Goal: Information Seeking & Learning: Learn about a topic

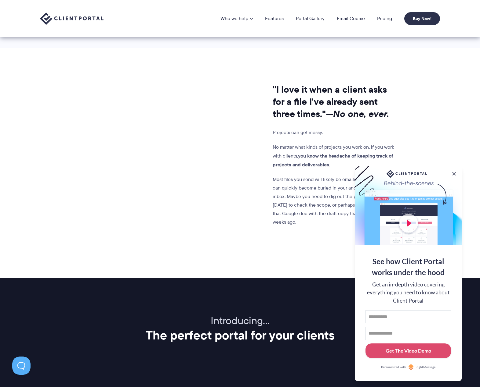
scroll to position [458, 0]
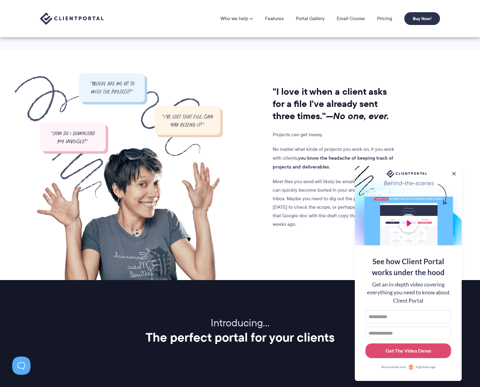
click at [454, 171] on button at bounding box center [454, 174] width 6 height 6
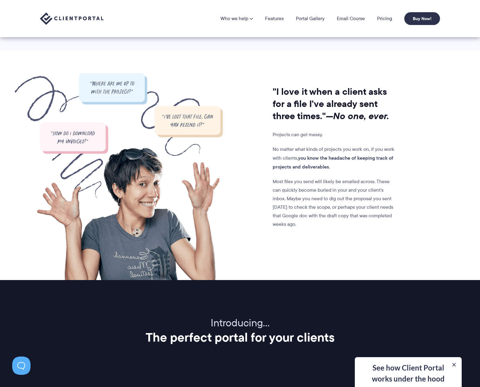
click at [376, 18] on li "Pricing" at bounding box center [384, 18] width 27 height 5
click at [381, 18] on link "Pricing" at bounding box center [384, 18] width 15 height 5
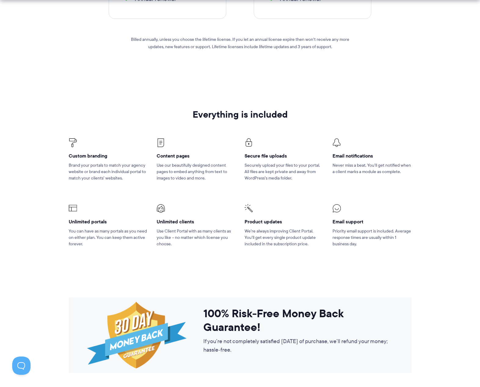
scroll to position [336, 0]
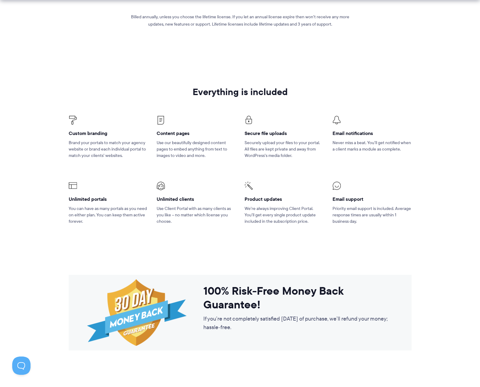
click at [434, 126] on section "Everything is included Custom branding Brand your portals to match your agency …" at bounding box center [240, 164] width 480 height 196
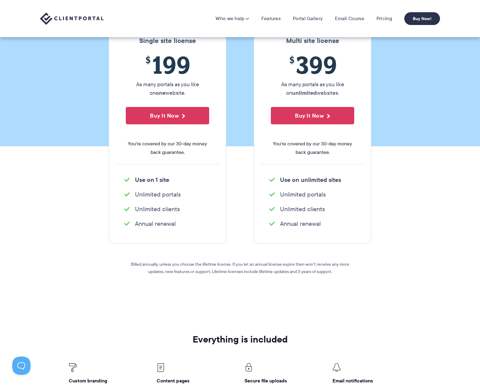
scroll to position [0, 0]
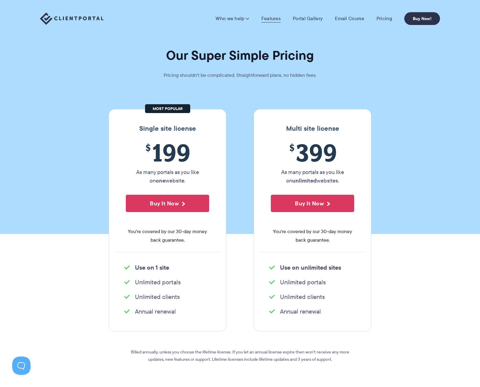
click at [271, 18] on link "Features" at bounding box center [270, 19] width 19 height 6
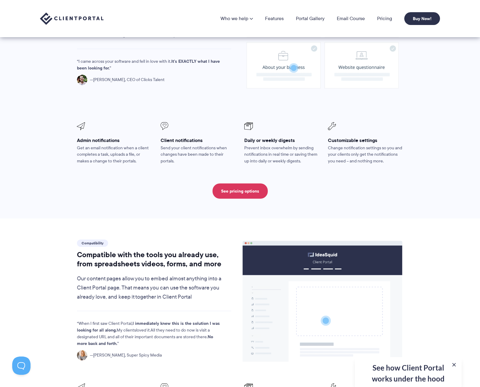
scroll to position [488, 0]
